Goal: Information Seeking & Learning: Compare options

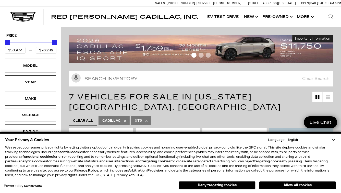
scroll to position [27, 0]
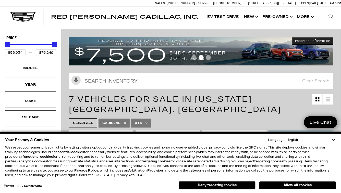
click at [240, 188] on button "Deny targeting cookies" at bounding box center [217, 185] width 76 height 8
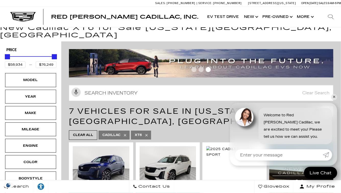
scroll to position [0, 0]
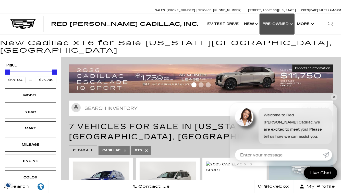
click at [278, 23] on link "Show Pre-Owned" at bounding box center [277, 24] width 34 height 20
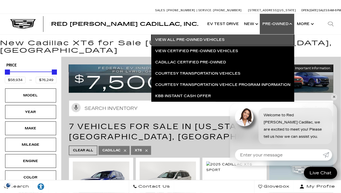
click at [198, 40] on link "View All Pre-Owned Vehicles" at bounding box center [222, 39] width 143 height 11
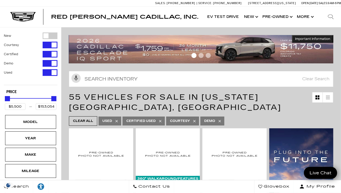
click at [52, 54] on div "Filter by Vehicle Type" at bounding box center [50, 54] width 15 height 7
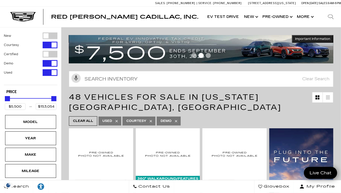
click at [47, 45] on div "Filter by Vehicle Type" at bounding box center [50, 45] width 15 height 7
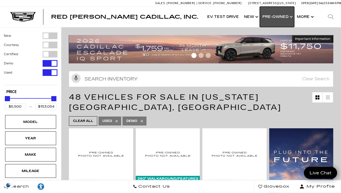
click at [274, 20] on link "Show Pre-Owned" at bounding box center [277, 17] width 34 height 20
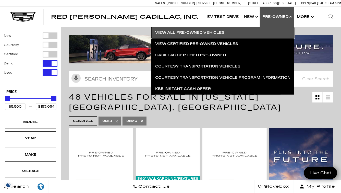
click at [192, 31] on link "View All Pre-Owned Vehicles" at bounding box center [222, 32] width 143 height 11
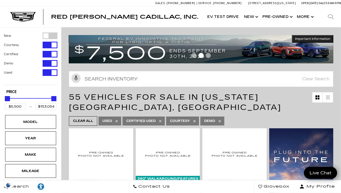
click at [53, 56] on div "Filter by Vehicle Type" at bounding box center [50, 54] width 15 height 7
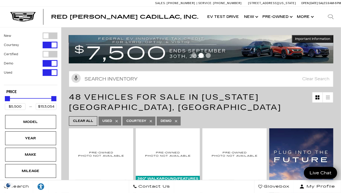
click at [50, 62] on div "Filter by Vehicle Type" at bounding box center [50, 63] width 15 height 7
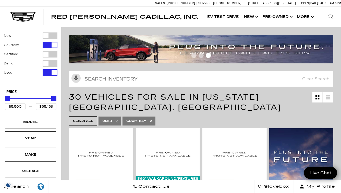
click at [50, 46] on div "Filter by Vehicle Type" at bounding box center [50, 45] width 15 height 7
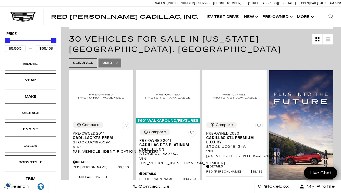
scroll to position [59, 0]
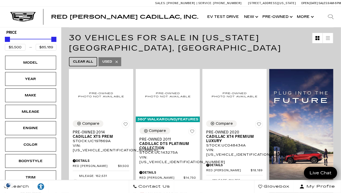
click at [81, 59] on span "Clear All" at bounding box center [83, 61] width 20 height 6
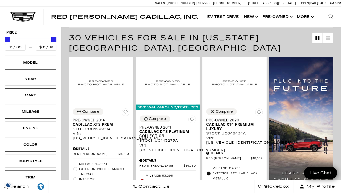
type input "$179,434"
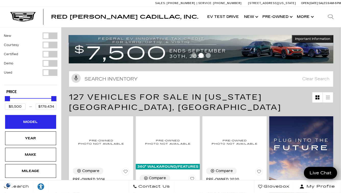
click at [42, 122] on div "Model" at bounding box center [30, 122] width 25 height 6
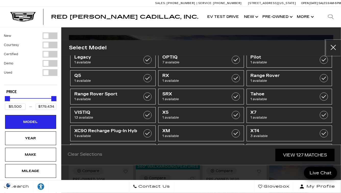
scroll to position [131, 0]
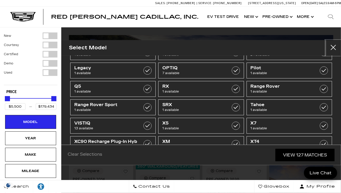
click at [332, 46] on button "Close" at bounding box center [332, 47] width 15 height 15
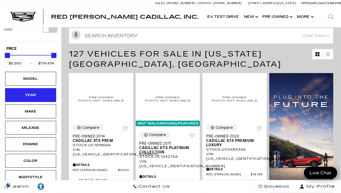
scroll to position [0, 0]
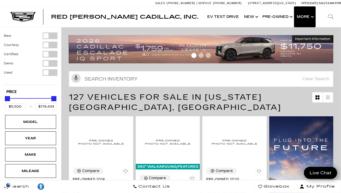
click at [310, 20] on button "Show More" at bounding box center [304, 17] width 21 height 20
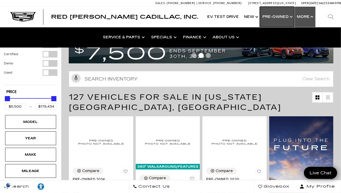
click at [293, 17] on link "Show Pre-Owned" at bounding box center [277, 17] width 34 height 20
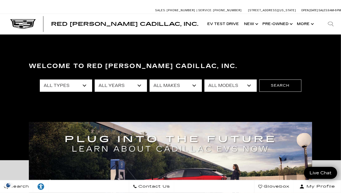
click at [178, 85] on select "All Makes Audi BMW Buick Cadillac Chevrolet Ford Honda Jeep Land Rover Lexus Me…" at bounding box center [175, 85] width 52 height 12
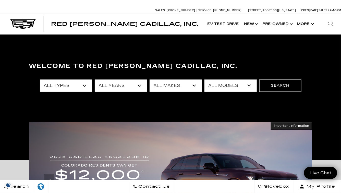
select select "Lexus"
click at [149, 79] on select "All Makes Audi BMW Buick Cadillac Chevrolet Ford Honda Jeep Land Rover Lexus Me…" at bounding box center [175, 85] width 52 height 12
click at [227, 84] on select "All Models GX RX" at bounding box center [230, 85] width 52 height 12
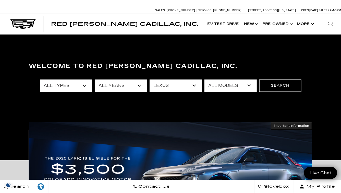
select select "RX"
click at [204, 79] on select "All Models GX RX" at bounding box center [230, 85] width 52 height 12
click at [278, 83] on button "Search" at bounding box center [280, 85] width 42 height 12
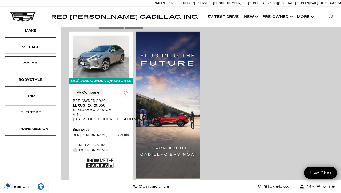
scroll to position [132, 0]
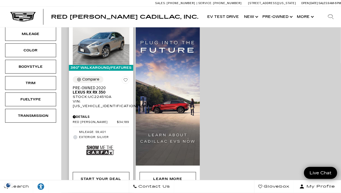
click at [99, 141] on img at bounding box center [100, 150] width 28 height 19
